Goal: Transaction & Acquisition: Obtain resource

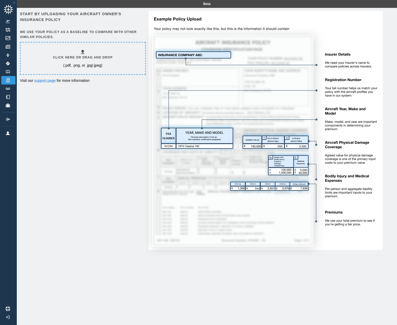
drag, startPoint x: 146, startPoint y: 183, endPoint x: 135, endPoint y: 166, distance: 20.2
click at [146, 183] on img at bounding box center [264, 133] width 238 height 245
click at [14, 78] on link "Insurance" at bounding box center [8, 80] width 14 height 8
click at [18, 73] on div "Start by uploading your aircraft owner's insurance policy We use your policy as…" at bounding box center [207, 170] width 380 height 325
click at [14, 69] on link "Logbook" at bounding box center [8, 72] width 14 height 8
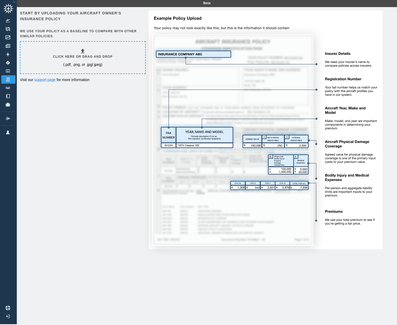
click at [83, 52] on icon at bounding box center [83, 51] width 4 height 4
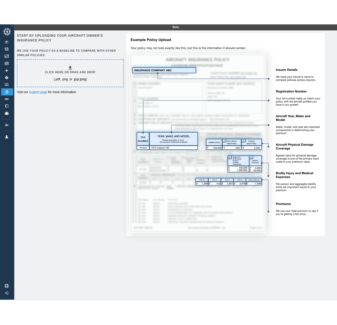
scroll to position [1, 0]
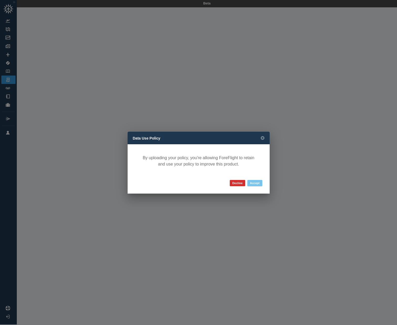
click at [250, 182] on button "Accept" at bounding box center [254, 183] width 15 height 6
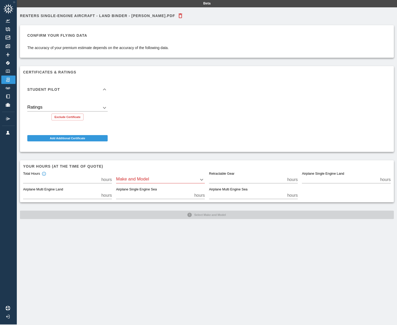
click at [55, 106] on body "Beta Renters Single-Engine Aircraft - Land Binder - Jinghong Zhu.pdf Confirm yo…" at bounding box center [198, 161] width 397 height 325
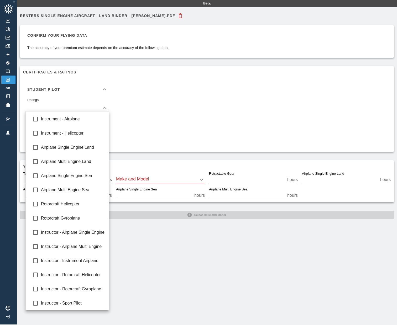
click at [100, 92] on div at bounding box center [198, 162] width 397 height 325
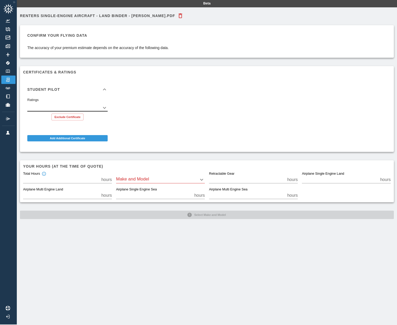
click at [87, 89] on div "Student Pilot" at bounding box center [64, 90] width 74 height 4
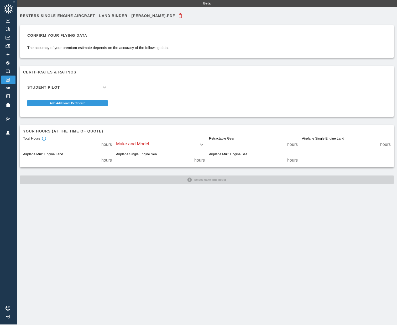
click at [85, 88] on div "Student Pilot" at bounding box center [64, 88] width 74 height 4
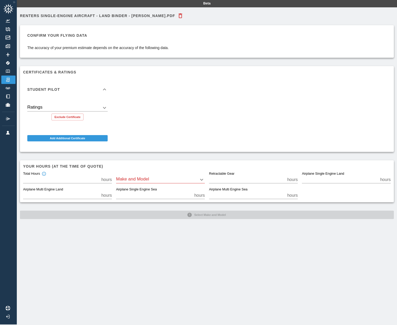
click at [77, 103] on div "Ratings ​" at bounding box center [67, 106] width 80 height 12
click at [78, 107] on body "Beta Renters Single-Engine Aircraft - Land Binder - Jinghong Zhu.pdf Confirm yo…" at bounding box center [198, 161] width 397 height 325
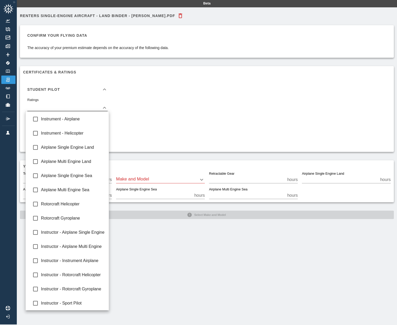
click at [201, 101] on div at bounding box center [198, 162] width 397 height 325
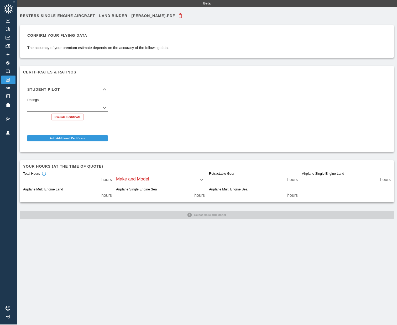
click at [105, 108] on body "Beta Renters Single-Engine Aircraft - Land Binder - Jinghong Zhu.pdf Confirm yo…" at bounding box center [198, 161] width 397 height 325
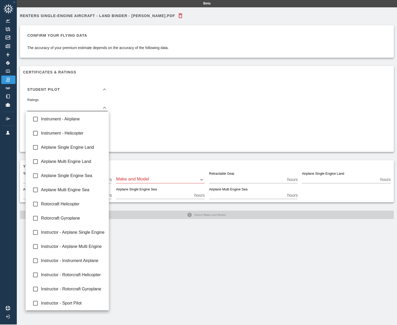
click at [101, 105] on div at bounding box center [198, 162] width 397 height 325
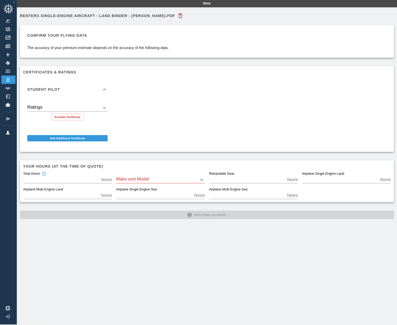
click at [106, 91] on icon at bounding box center [104, 89] width 6 height 6
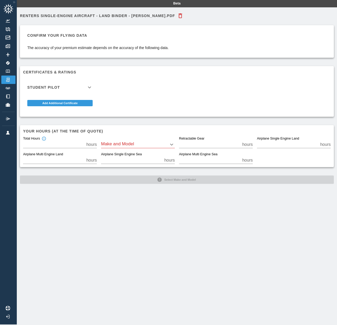
click at [133, 137] on div "Make and Model ​" at bounding box center [138, 143] width 74 height 12
click at [134, 138] on div "Make and Model ​" at bounding box center [138, 143] width 74 height 12
click at [134, 140] on div "Make and Model ​" at bounding box center [138, 143] width 74 height 12
click at [138, 142] on body "Beta Renters Single-Engine Aircraft - Land Binder - Jinghong Zhu.pdf Confirm yo…" at bounding box center [168, 161] width 337 height 325
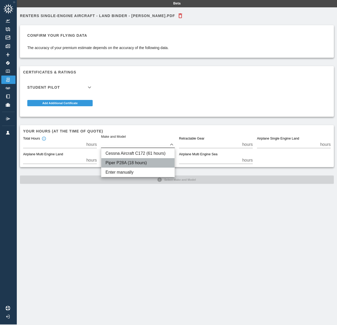
click at [152, 162] on li "Piper P28A (18 hours)" at bounding box center [137, 162] width 73 height 9
type input "****"
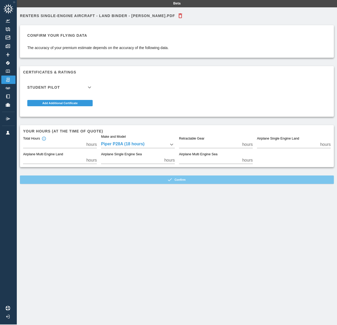
click at [138, 182] on button "Confirm" at bounding box center [177, 180] width 314 height 8
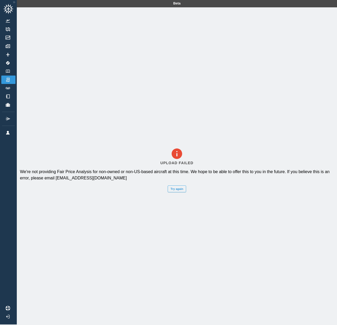
click at [175, 189] on button "Try again" at bounding box center [177, 189] width 18 height 7
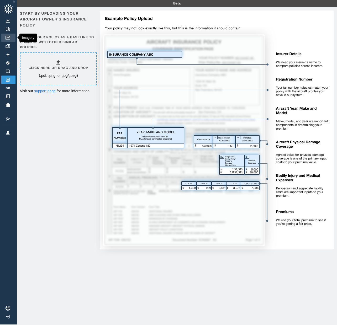
click at [12, 35] on link "Imagery" at bounding box center [8, 38] width 14 height 8
